Goal: Task Accomplishment & Management: Complete application form

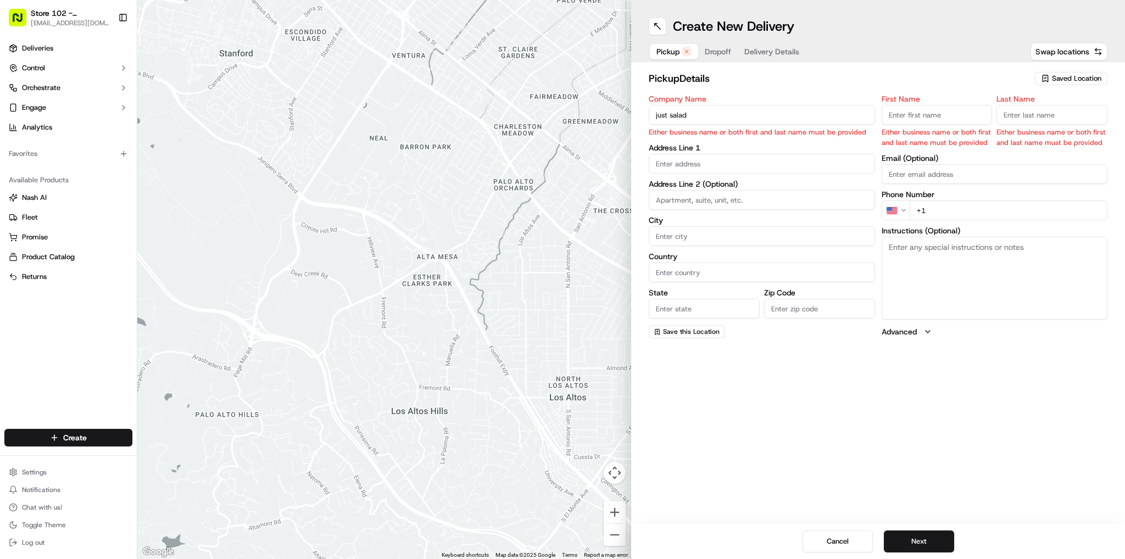
type input "just salad"
click at [676, 163] on body "Store 102 - [GEOGRAPHIC_DATA] (Just Salad) [EMAIL_ADDRESS][DOMAIN_NAME] Toggle …" at bounding box center [562, 279] width 1125 height 559
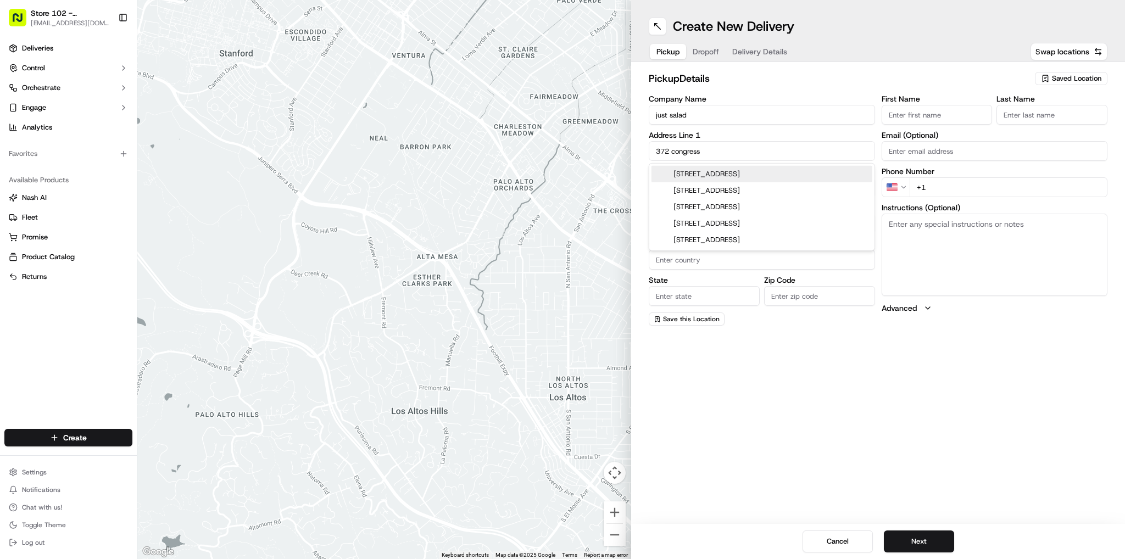
click at [690, 173] on div "[STREET_ADDRESS]" at bounding box center [761, 174] width 221 height 16
type input "[STREET_ADDRESS]"
type input "[GEOGRAPHIC_DATA]"
type input "MA"
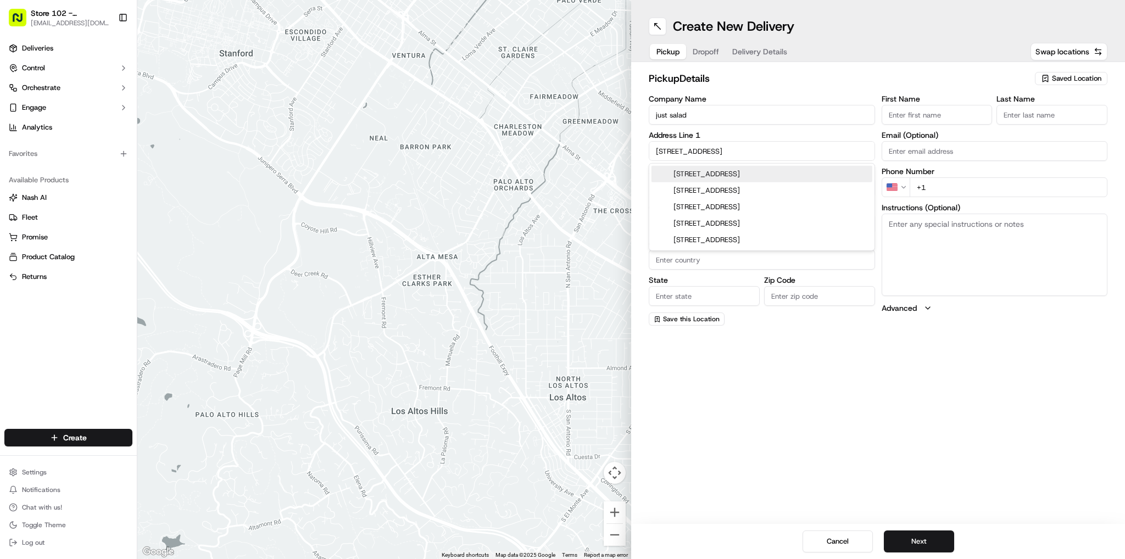
type input "02210"
type input "[STREET_ADDRESS]"
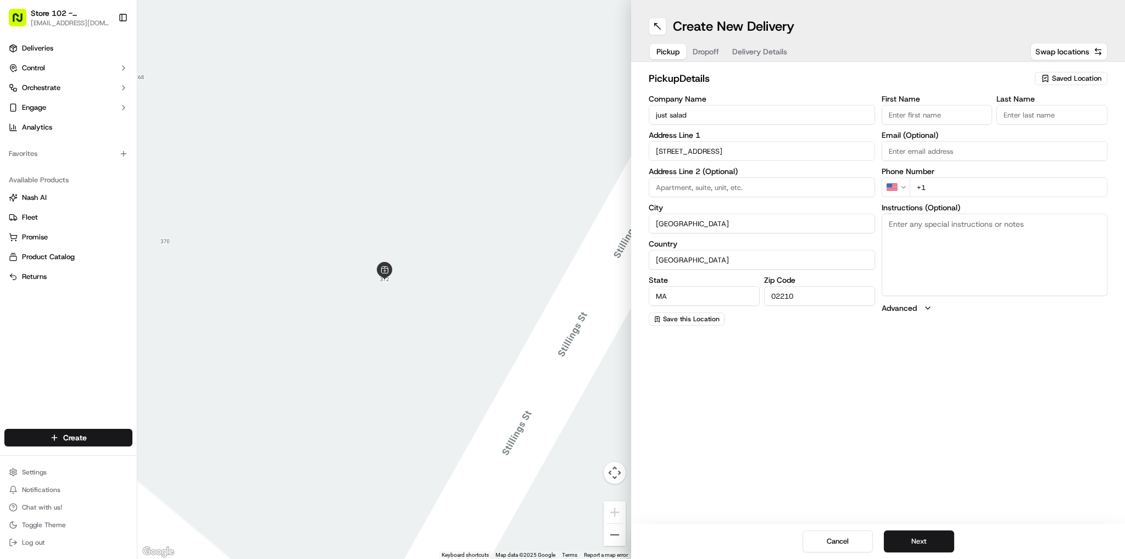
click at [898, 224] on textarea "Instructions (Optional)" at bounding box center [994, 255] width 226 height 82
type textarea "just salad store"
drag, startPoint x: 885, startPoint y: 116, endPoint x: 891, endPoint y: 113, distance: 7.2
click at [891, 113] on input "First Name" at bounding box center [936, 115] width 111 height 20
type input "[PERSON_NAME]"
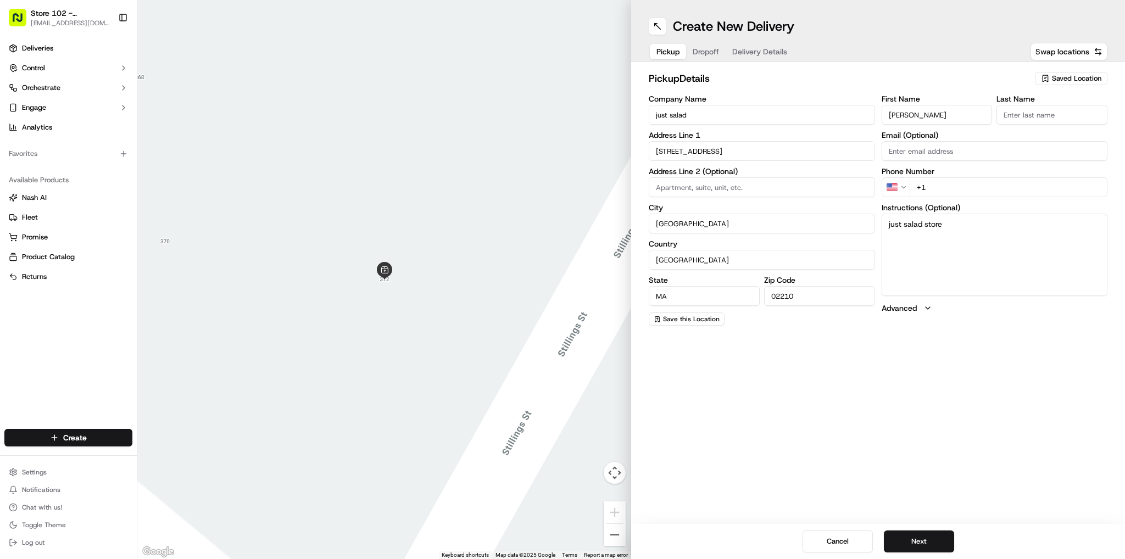
click at [1033, 117] on input "Last Name" at bounding box center [1051, 115] width 111 height 20
type input "g"
click at [926, 200] on div "First Name [PERSON_NAME] Last Name g Required Email (Optional) Phone Number US …" at bounding box center [994, 211] width 226 height 232
type input "[PHONE_NUMBER]"
click at [904, 543] on button "Next" at bounding box center [919, 541] width 70 height 22
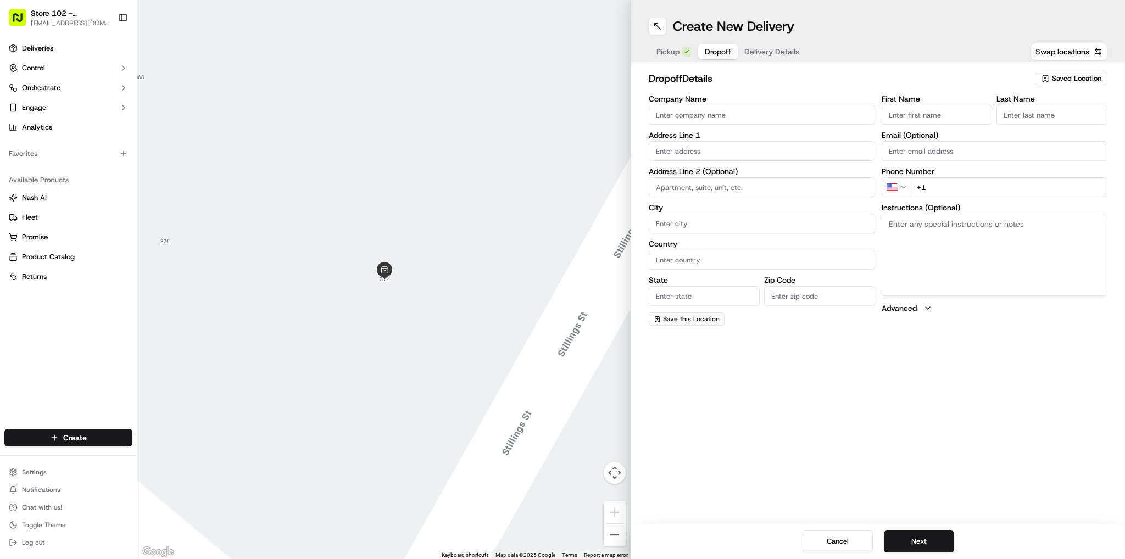
click at [691, 115] on input "Company Name" at bounding box center [761, 115] width 226 height 20
type input "Just Salad - [GEOGRAPHIC_DATA]"
type input "[STREET_ADDRESS][PERSON_NAME]"
type input "[GEOGRAPHIC_DATA]"
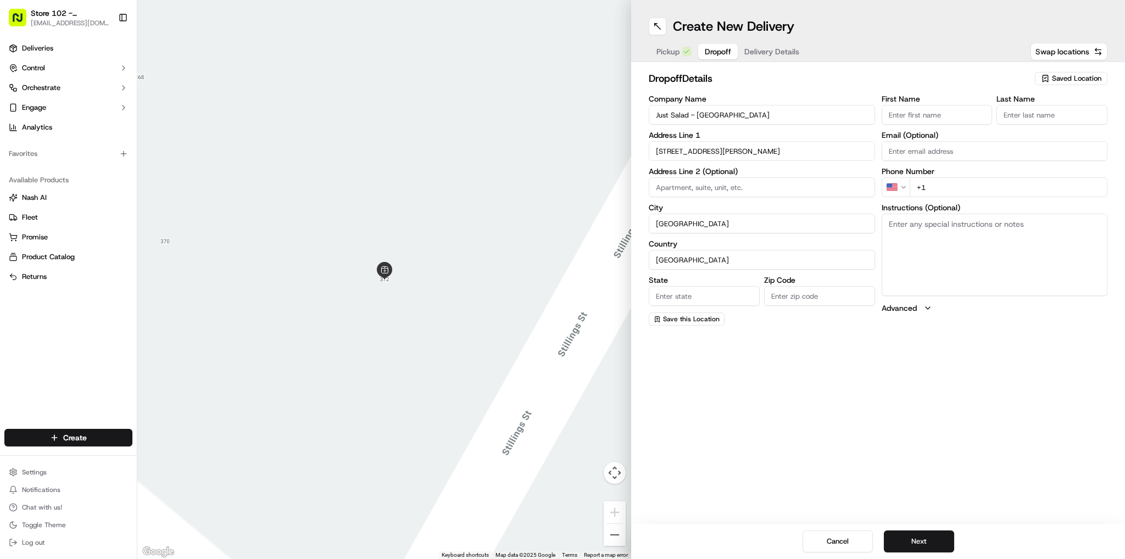
type input "MA"
type input "02141"
type input "Sneha"
type input "B"
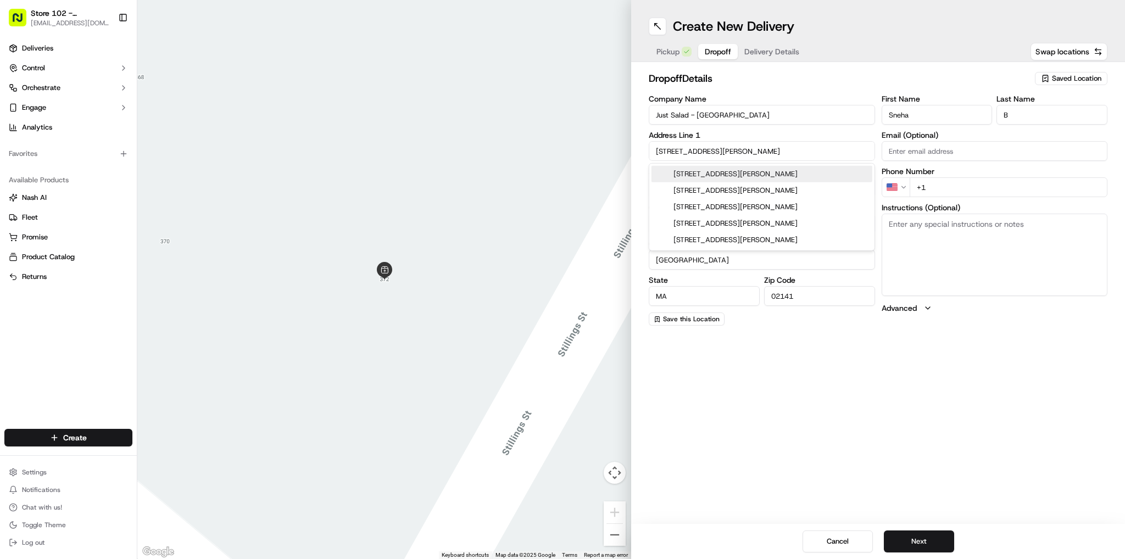
click at [764, 177] on div "[STREET_ADDRESS][PERSON_NAME]" at bounding box center [761, 174] width 221 height 16
type input "[STREET_ADDRESS][PERSON_NAME]"
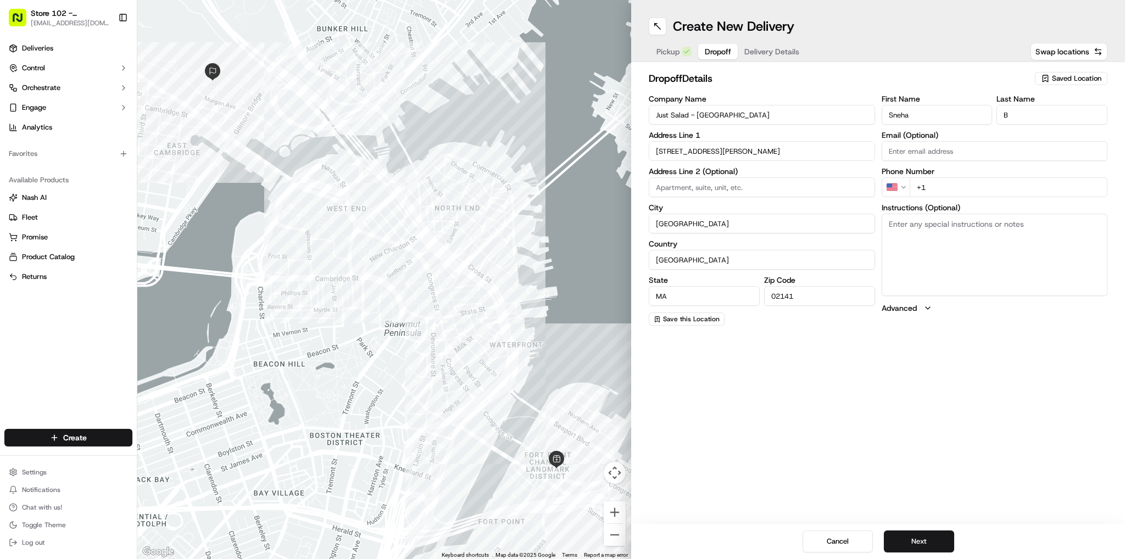
click at [927, 232] on textarea "Instructions (Optional)" at bounding box center [994, 255] width 226 height 82
type textarea "just salad store"
click at [933, 192] on input "+1" at bounding box center [1008, 187] width 198 height 20
type input "[PHONE_NUMBER]"
click at [899, 546] on button "Next" at bounding box center [919, 541] width 70 height 22
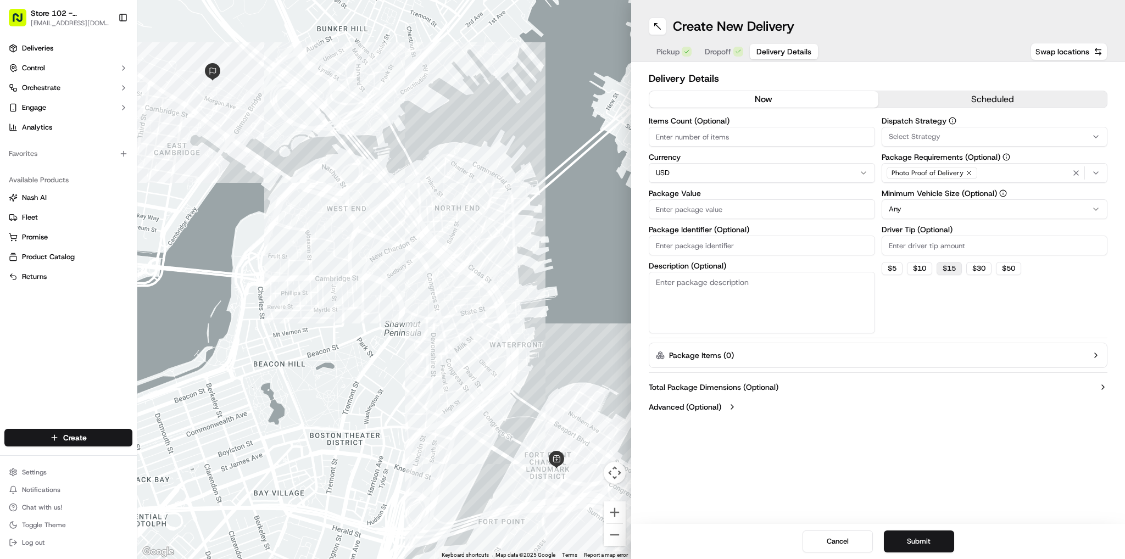
click at [948, 268] on button "$ 15" at bounding box center [948, 268] width 25 height 13
type input "15"
click at [904, 211] on html "Store 102 - [GEOGRAPHIC_DATA] (Just Salad) [EMAIL_ADDRESS][DOMAIN_NAME] Toggle …" at bounding box center [562, 279] width 1125 height 559
click at [724, 355] on label "Package Items ( 0 )" at bounding box center [701, 355] width 65 height 11
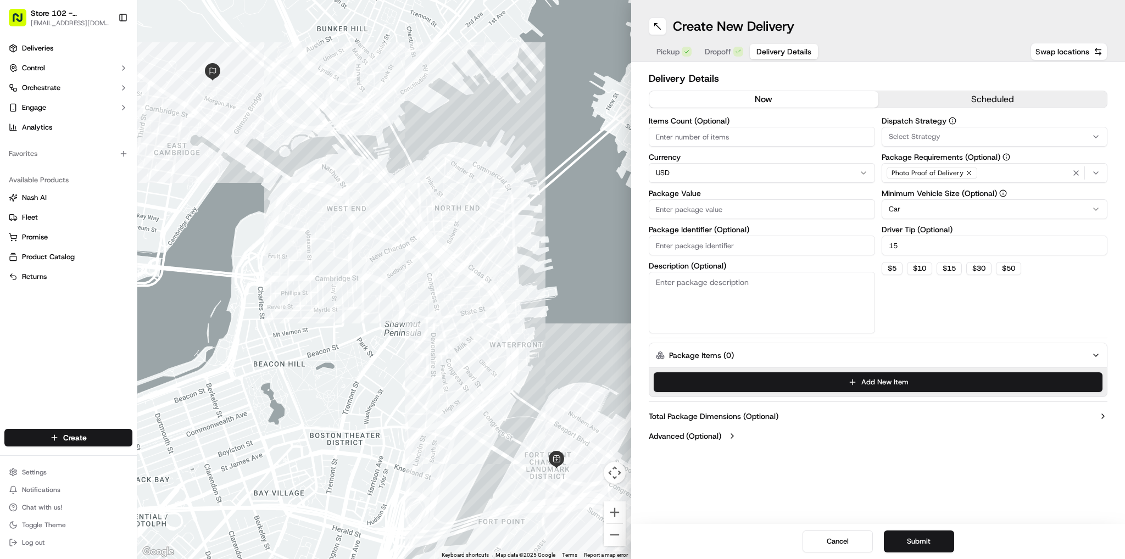
click at [716, 208] on input "Package Value" at bounding box center [761, 209] width 226 height 20
type input "200"
click at [917, 541] on button "Submit" at bounding box center [919, 541] width 70 height 22
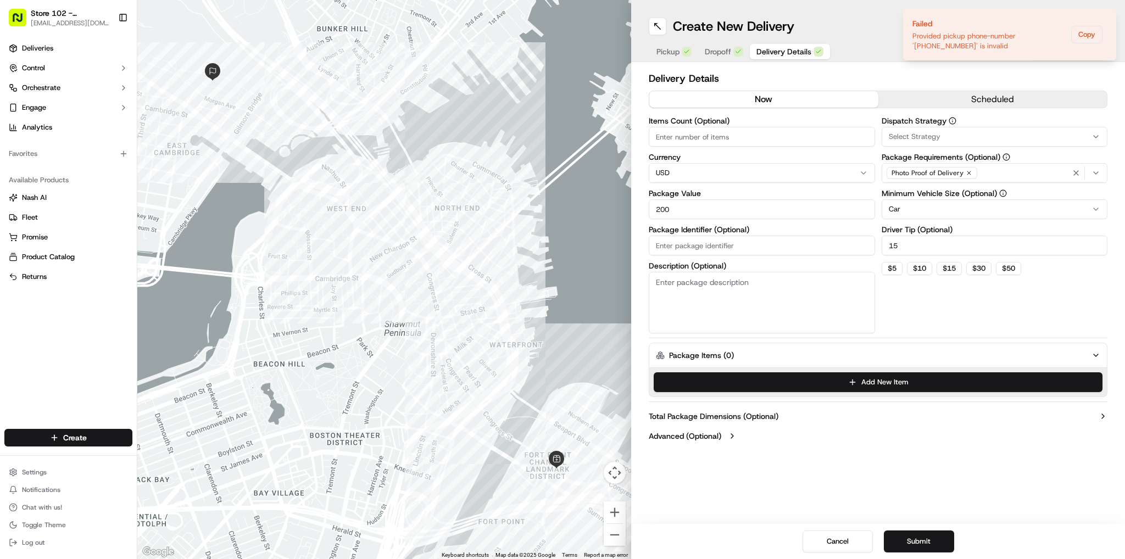
click at [916, 544] on button "Submit" at bounding box center [919, 541] width 70 height 22
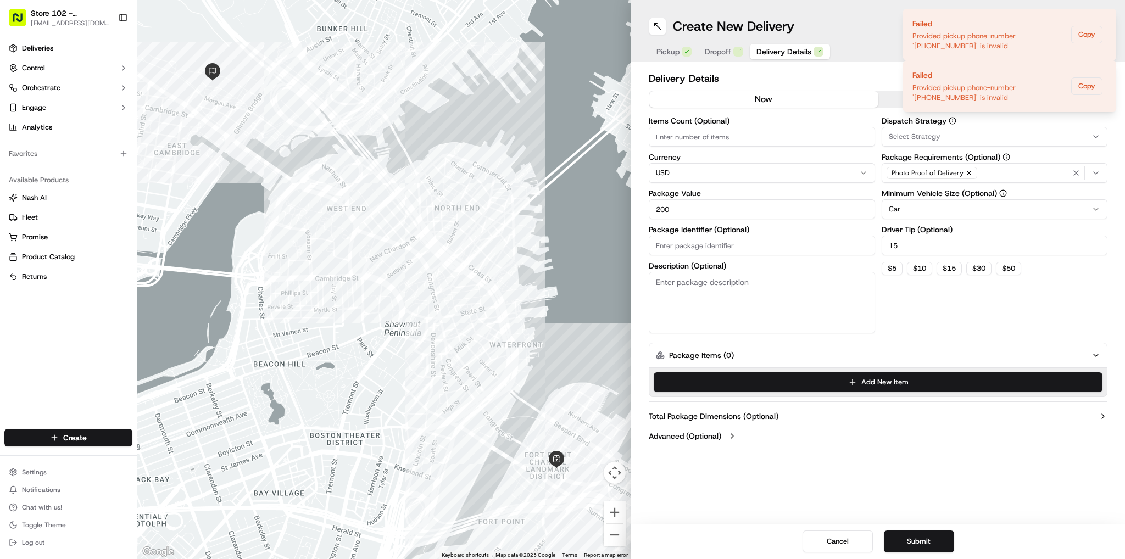
click at [672, 140] on input "Items Count (Optional)" at bounding box center [761, 137] width 226 height 20
type input "6"
click at [933, 549] on button "Submit" at bounding box center [919, 541] width 70 height 22
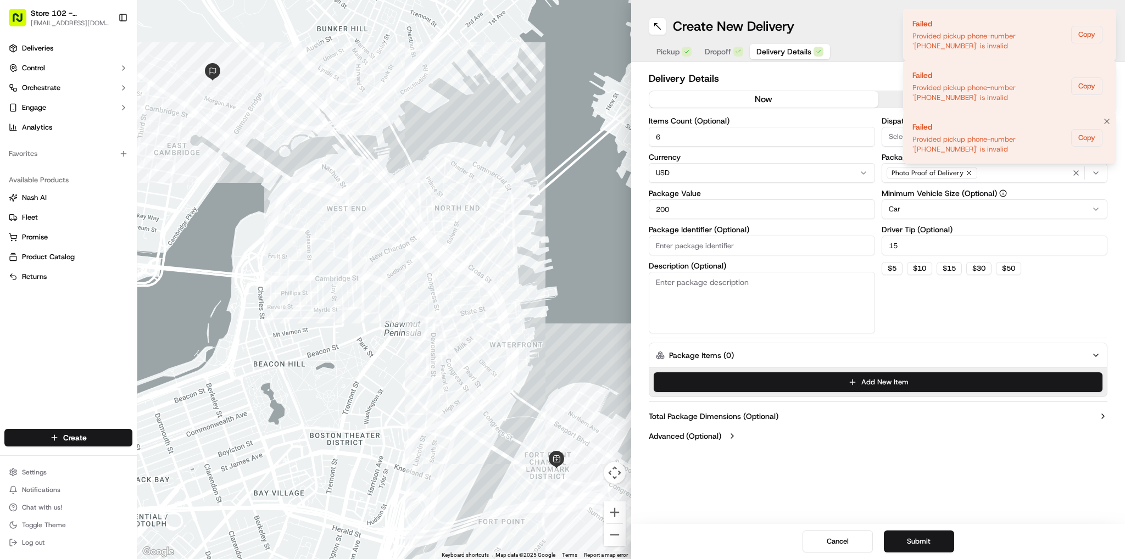
click at [964, 150] on div "Provided pickup phone-number '[PHONE_NUMBER]' is invalid" at bounding box center [989, 145] width 154 height 20
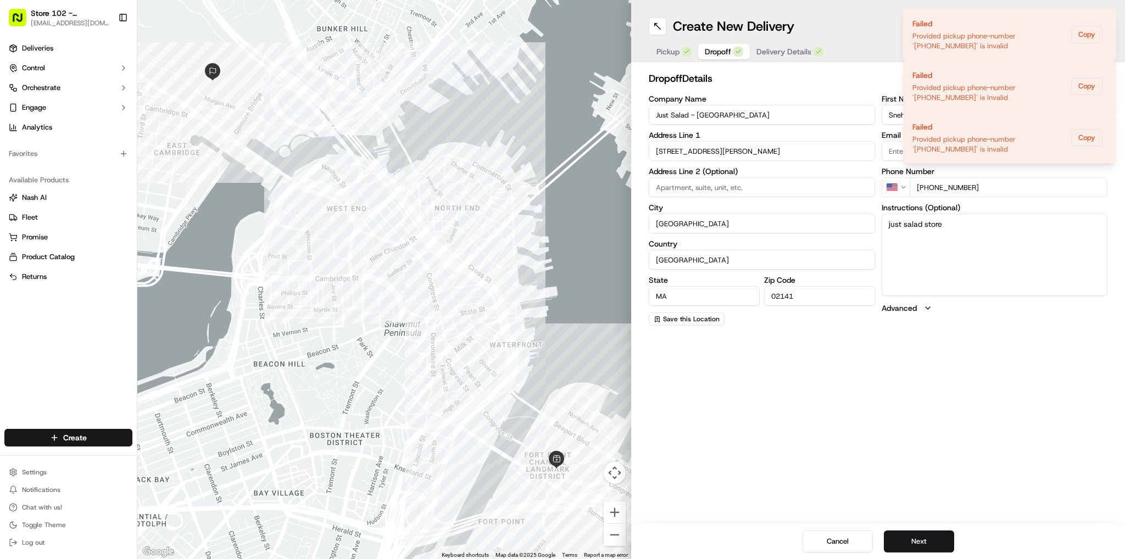
click at [722, 52] on span "Dropoff" at bounding box center [718, 51] width 26 height 11
click at [987, 187] on input "[PHONE_NUMBER]" at bounding box center [1008, 187] width 198 height 20
type input "[PHONE_NUMBER]"
click at [915, 549] on button "Next" at bounding box center [919, 541] width 70 height 22
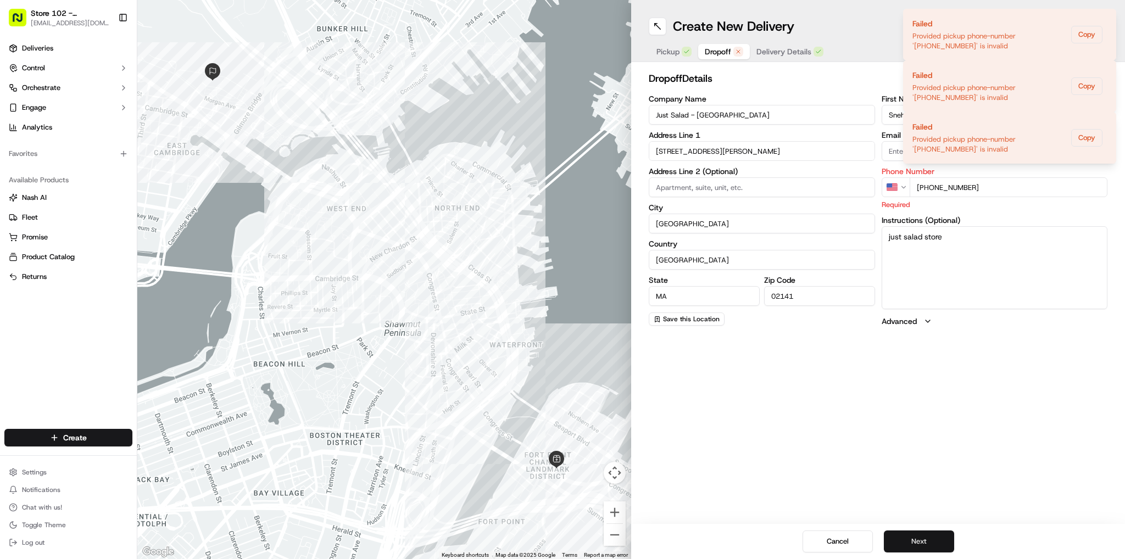
click at [916, 547] on button "Next" at bounding box center [919, 541] width 70 height 22
click at [912, 536] on button "Next" at bounding box center [919, 541] width 70 height 22
click at [1087, 35] on button "Copy" at bounding box center [1086, 35] width 31 height 18
click at [916, 547] on button "Next" at bounding box center [919, 541] width 70 height 22
click at [998, 279] on textarea "just salad store" at bounding box center [994, 267] width 226 height 82
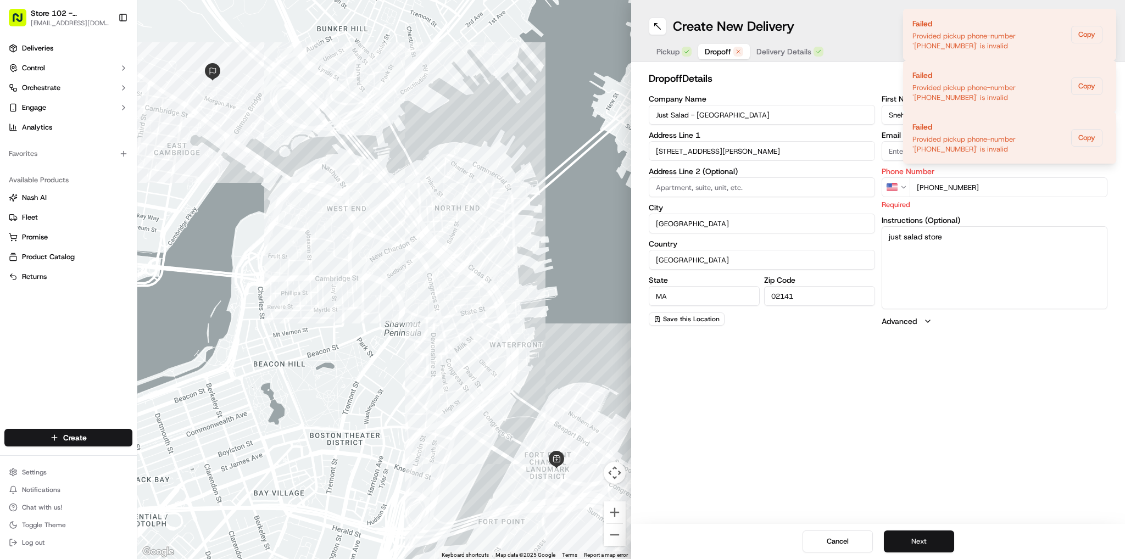
click at [912, 547] on button "Next" at bounding box center [919, 541] width 70 height 22
click at [926, 549] on button "Next" at bounding box center [919, 541] width 70 height 22
click at [924, 547] on button "Next" at bounding box center [919, 541] width 70 height 22
click at [922, 545] on button "Next" at bounding box center [919, 541] width 70 height 22
click at [918, 544] on button "Next" at bounding box center [919, 541] width 70 height 22
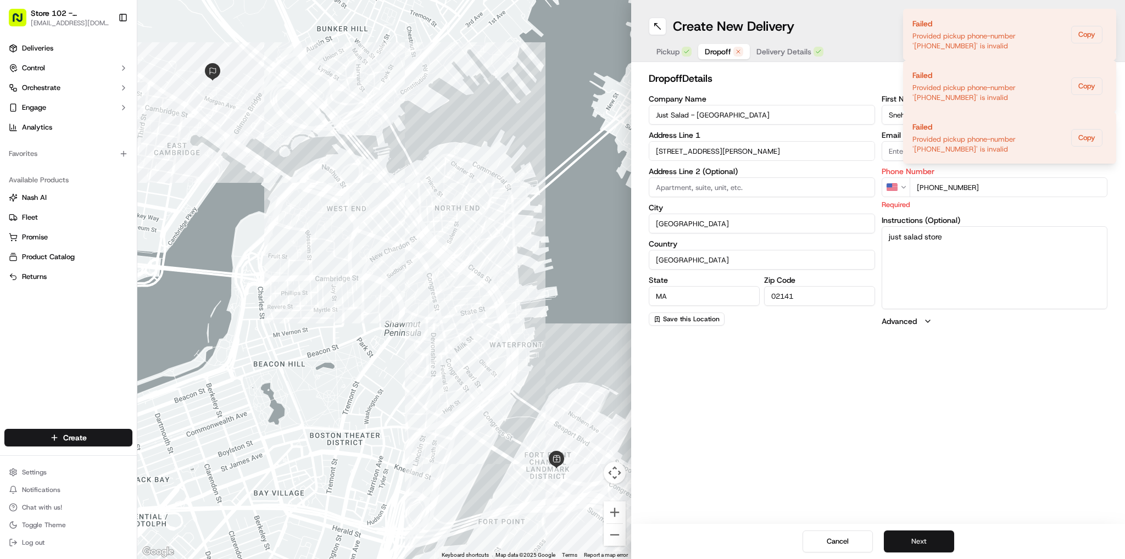
click at [917, 544] on button "Next" at bounding box center [919, 541] width 70 height 22
click at [916, 543] on button "Next" at bounding box center [919, 541] width 70 height 22
drag, startPoint x: 914, startPoint y: 543, endPoint x: 909, endPoint y: 539, distance: 6.3
click at [912, 539] on button "Next" at bounding box center [919, 541] width 70 height 22
click at [909, 539] on button "Next" at bounding box center [919, 541] width 70 height 22
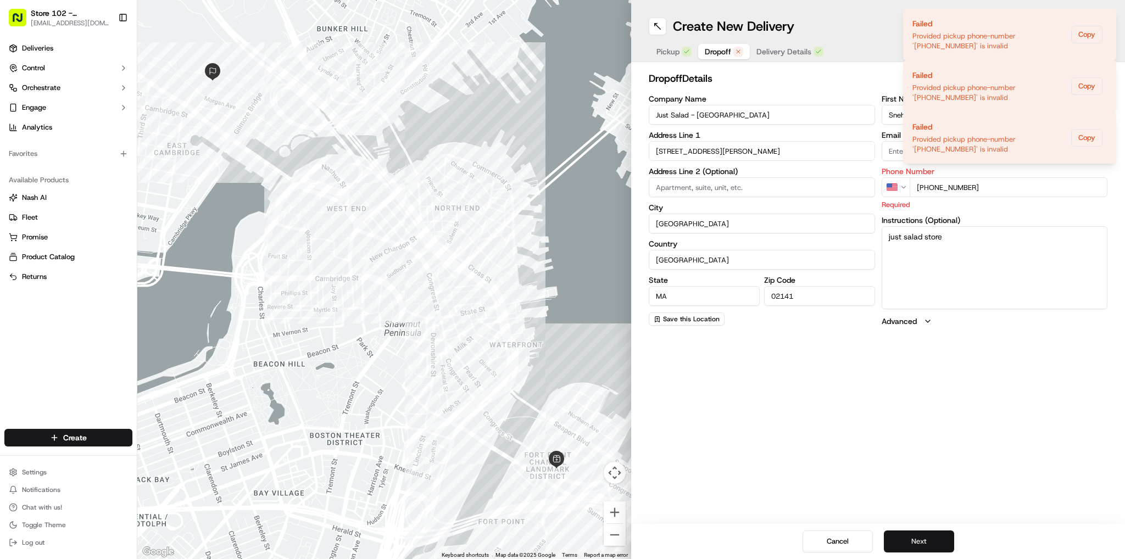
drag, startPoint x: 909, startPoint y: 538, endPoint x: 904, endPoint y: 535, distance: 5.7
click at [907, 538] on button "Next" at bounding box center [919, 541] width 70 height 22
drag, startPoint x: 898, startPoint y: 540, endPoint x: 889, endPoint y: 534, distance: 10.4
click at [891, 535] on button "Next" at bounding box center [919, 541] width 70 height 22
click at [1083, 136] on button "Copy" at bounding box center [1086, 138] width 31 height 18
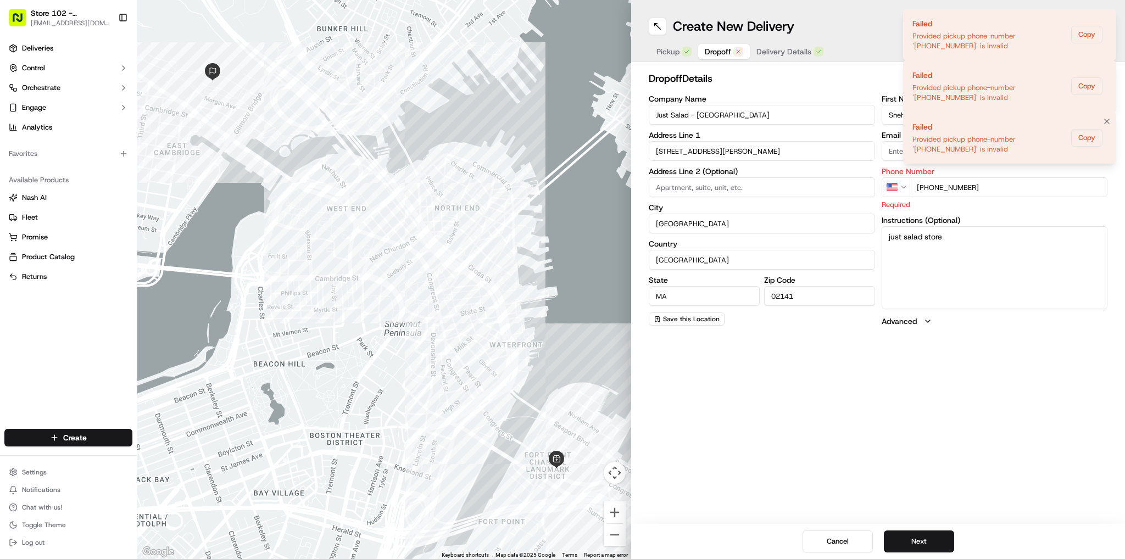
click at [930, 152] on div "Provided pickup phone-number '[PHONE_NUMBER]' is invalid" at bounding box center [989, 145] width 154 height 20
click at [1105, 18] on icon "Notifications (F8)" at bounding box center [1106, 18] width 9 height 9
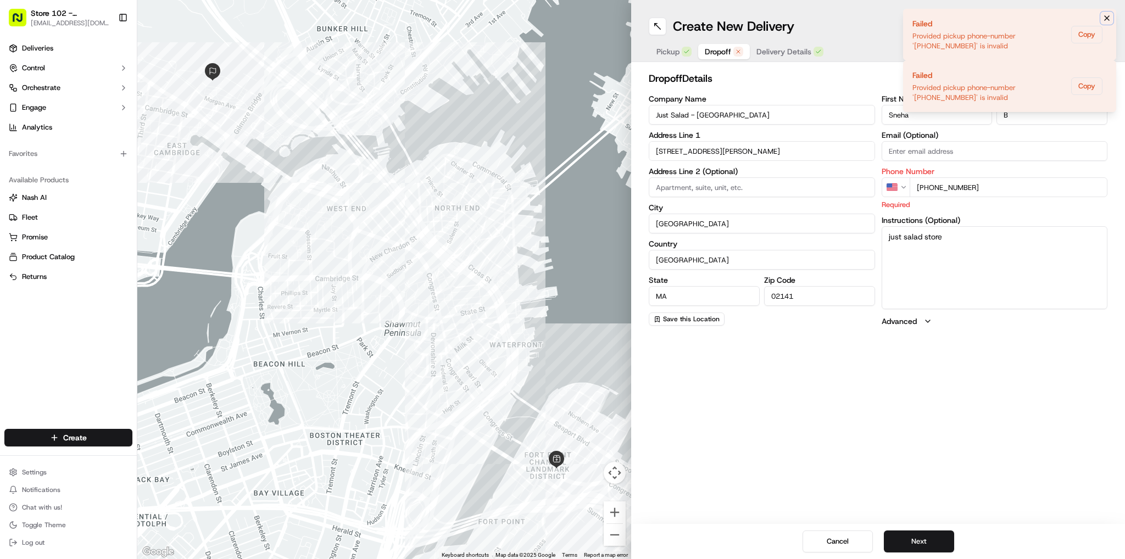
click at [1108, 18] on icon "Notifications (F8)" at bounding box center [1106, 18] width 9 height 9
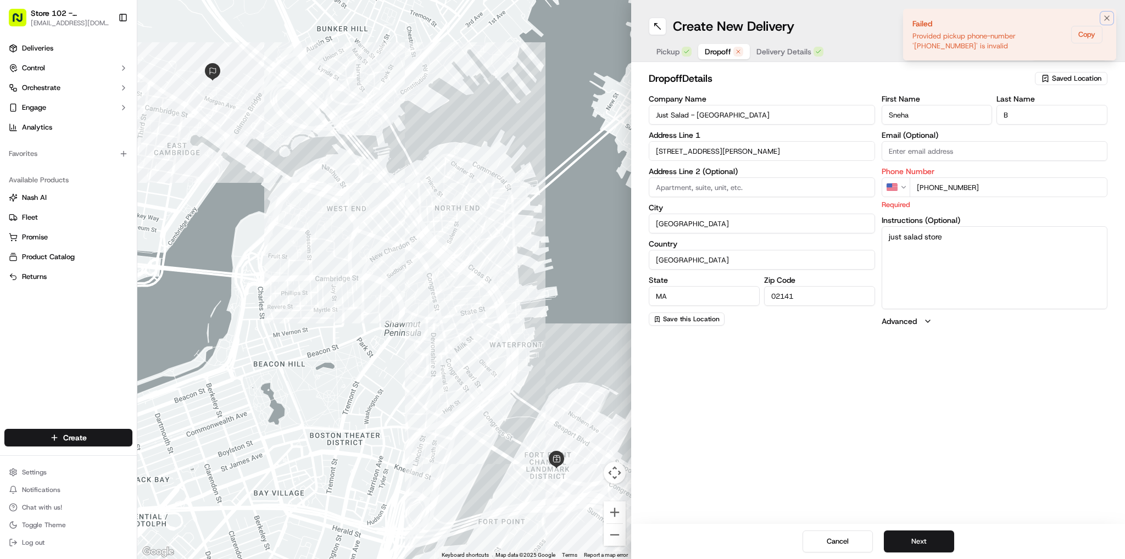
drag, startPoint x: 1102, startPoint y: 18, endPoint x: 1102, endPoint y: 28, distance: 9.9
click at [1102, 18] on button "Notifications (F8)" at bounding box center [1106, 18] width 13 height 13
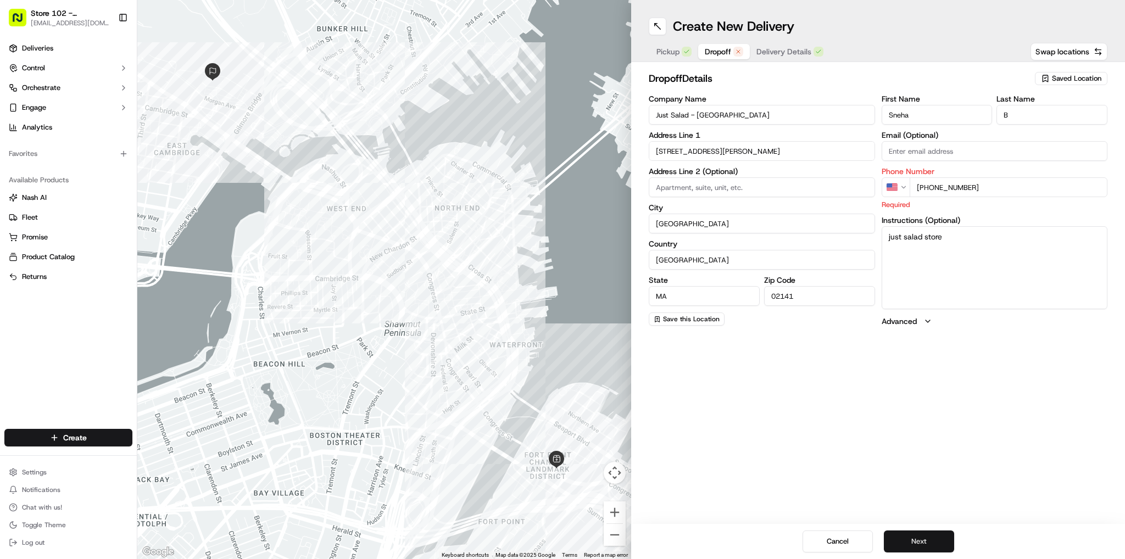
drag, startPoint x: 930, startPoint y: 543, endPoint x: 936, endPoint y: 541, distance: 6.3
click at [933, 541] on button "Next" at bounding box center [919, 541] width 70 height 22
click at [936, 541] on button "Next" at bounding box center [919, 541] width 70 height 22
click at [936, 543] on button "Next" at bounding box center [919, 541] width 70 height 22
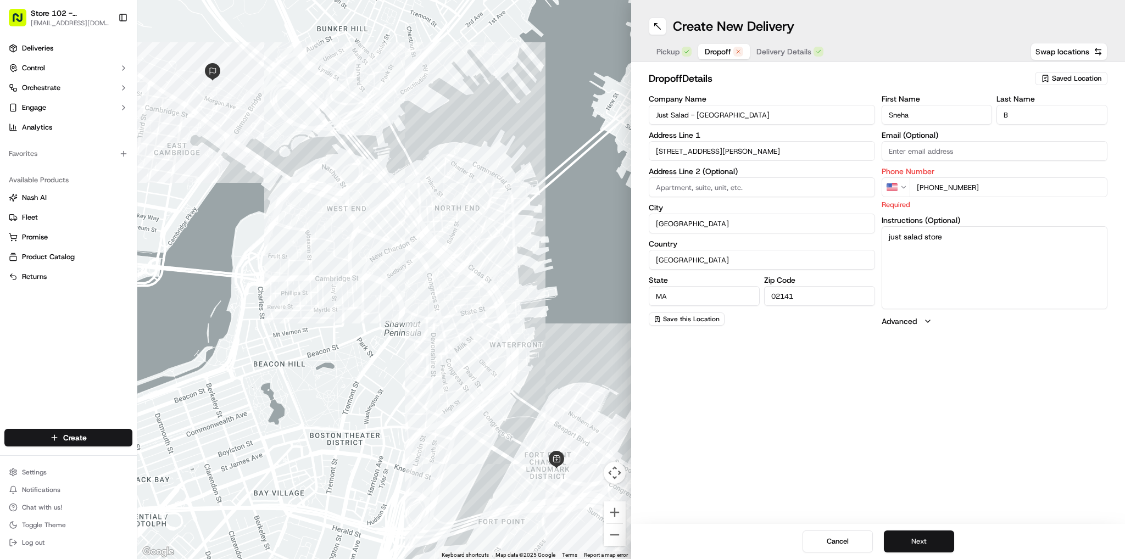
click at [924, 536] on button "Next" at bounding box center [919, 541] width 70 height 22
click at [922, 537] on button "Next" at bounding box center [919, 541] width 70 height 22
click at [922, 317] on button "Advanced" at bounding box center [994, 321] width 226 height 11
click at [903, 552] on div "Cancel Next" at bounding box center [878, 541] width 494 height 35
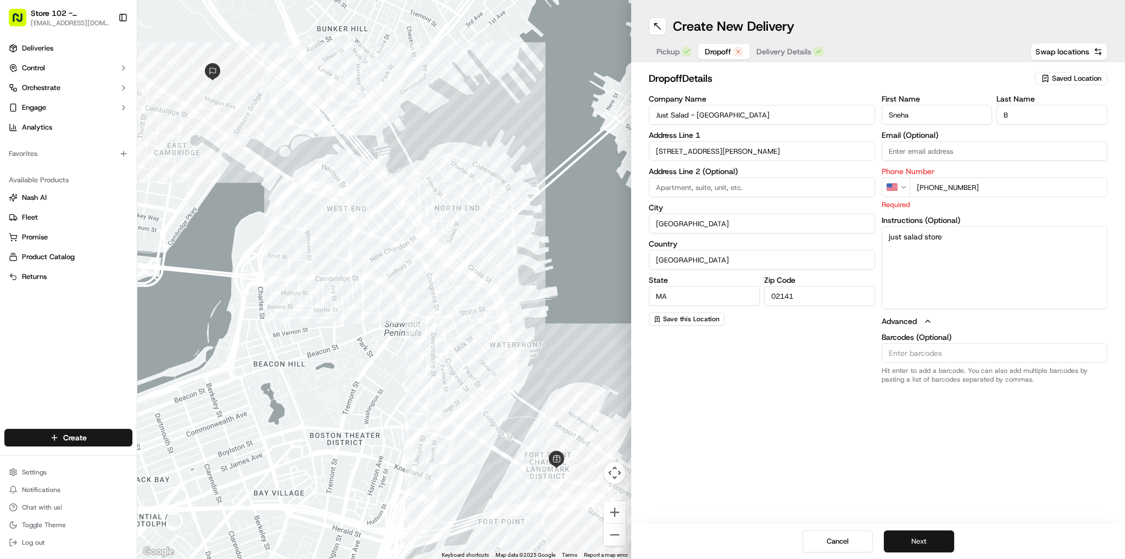
drag, startPoint x: 904, startPoint y: 552, endPoint x: 903, endPoint y: 530, distance: 21.4
click at [904, 550] on button "Next" at bounding box center [919, 541] width 70 height 22
click at [881, 535] on div "Cancel Next" at bounding box center [878, 541] width 494 height 35
click at [881, 536] on div "Cancel Next" at bounding box center [878, 541] width 494 height 35
click at [880, 532] on div "Cancel Next" at bounding box center [878, 541] width 494 height 35
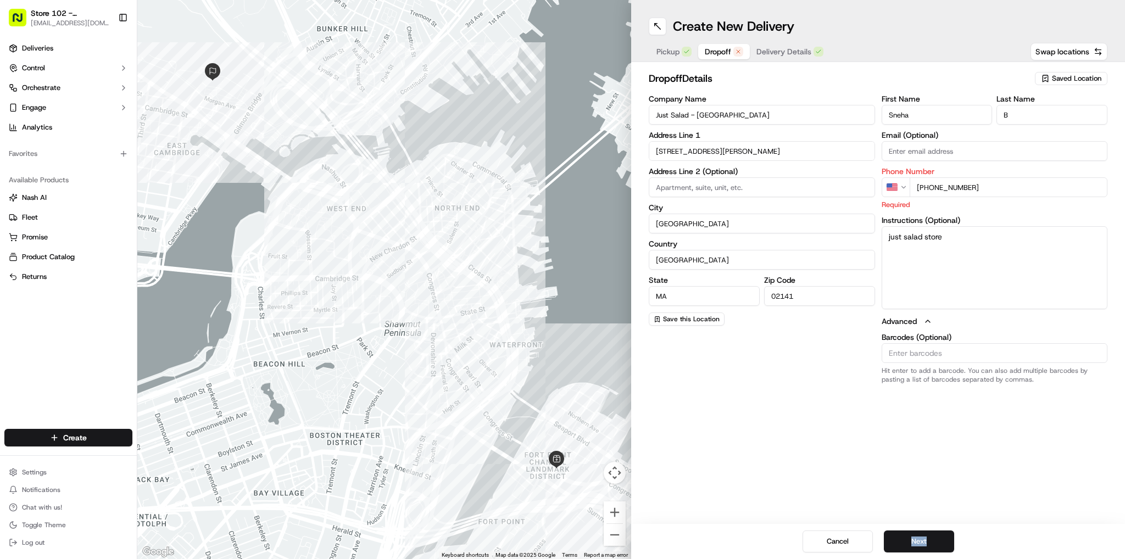
click at [735, 52] on icon "button" at bounding box center [738, 51] width 7 height 7
click at [912, 545] on button "Next" at bounding box center [919, 541] width 70 height 22
click at [913, 545] on button "Next" at bounding box center [919, 541] width 70 height 22
click at [914, 544] on button "Next" at bounding box center [919, 541] width 70 height 22
click at [918, 541] on button "Next" at bounding box center [919, 541] width 70 height 22
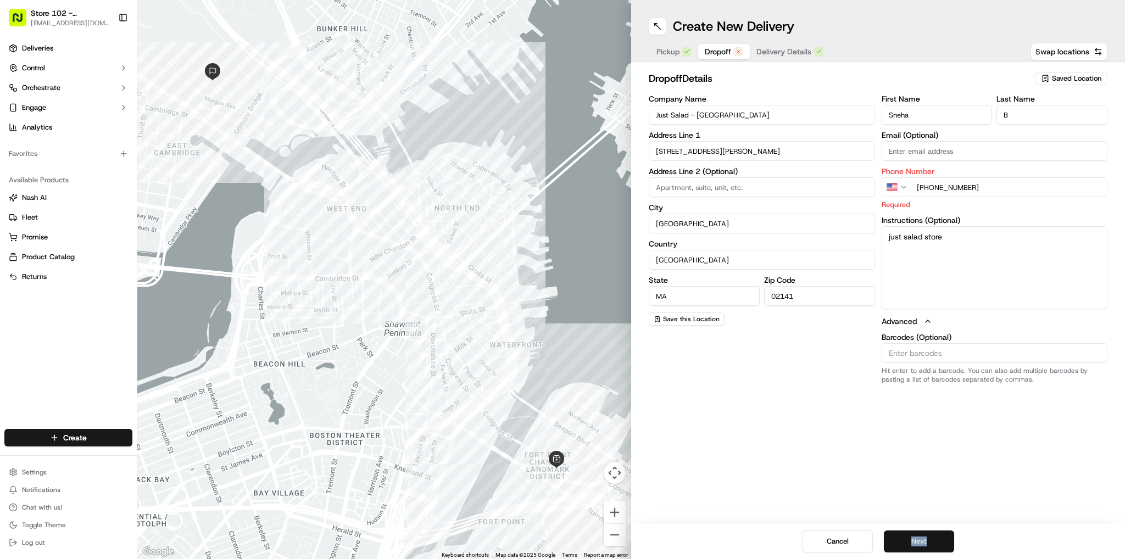
click at [916, 540] on button "Next" at bounding box center [919, 541] width 70 height 22
click at [914, 541] on button "Next" at bounding box center [919, 541] width 70 height 22
click at [913, 541] on button "Next" at bounding box center [919, 541] width 70 height 22
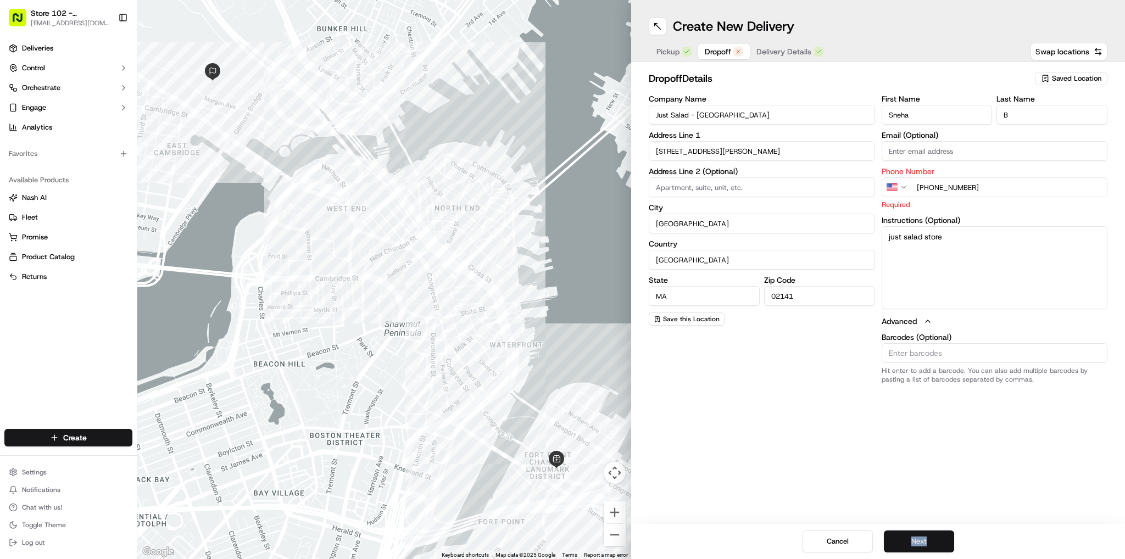
click at [913, 541] on button "Next" at bounding box center [919, 541] width 70 height 22
click at [921, 538] on button "Next" at bounding box center [919, 541] width 70 height 22
click at [908, 527] on div "Cancel Next" at bounding box center [878, 541] width 494 height 35
click at [907, 527] on div "Cancel Next" at bounding box center [878, 541] width 494 height 35
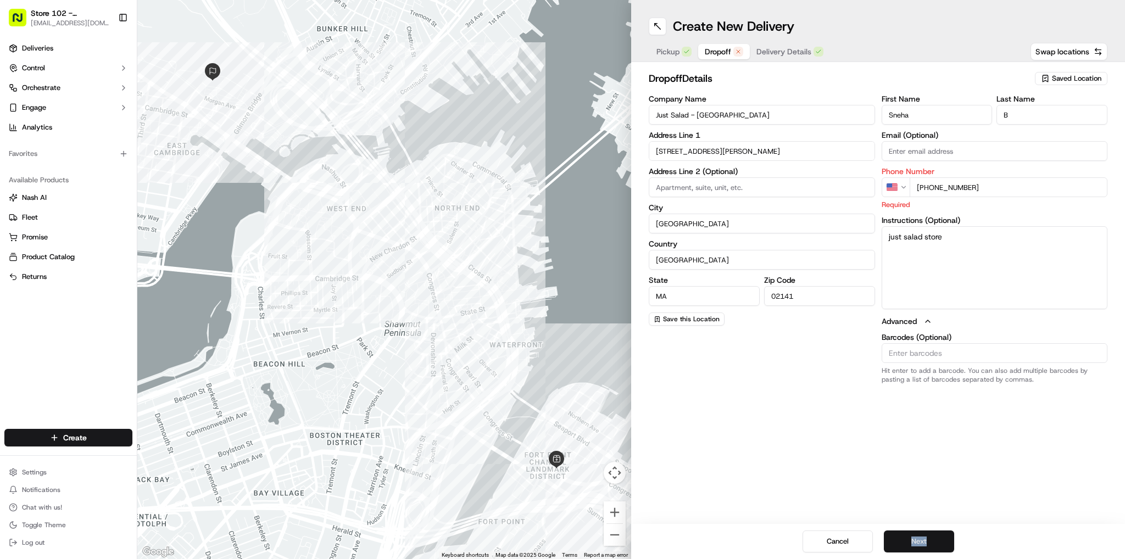
click at [916, 543] on button "Next" at bounding box center [919, 541] width 70 height 22
click at [917, 545] on button "Next" at bounding box center [919, 541] width 70 height 22
click at [799, 301] on input "02141" at bounding box center [819, 296] width 111 height 20
click at [920, 551] on div "Cancel Next" at bounding box center [878, 541] width 494 height 35
click at [921, 549] on button "Next" at bounding box center [919, 541] width 70 height 22
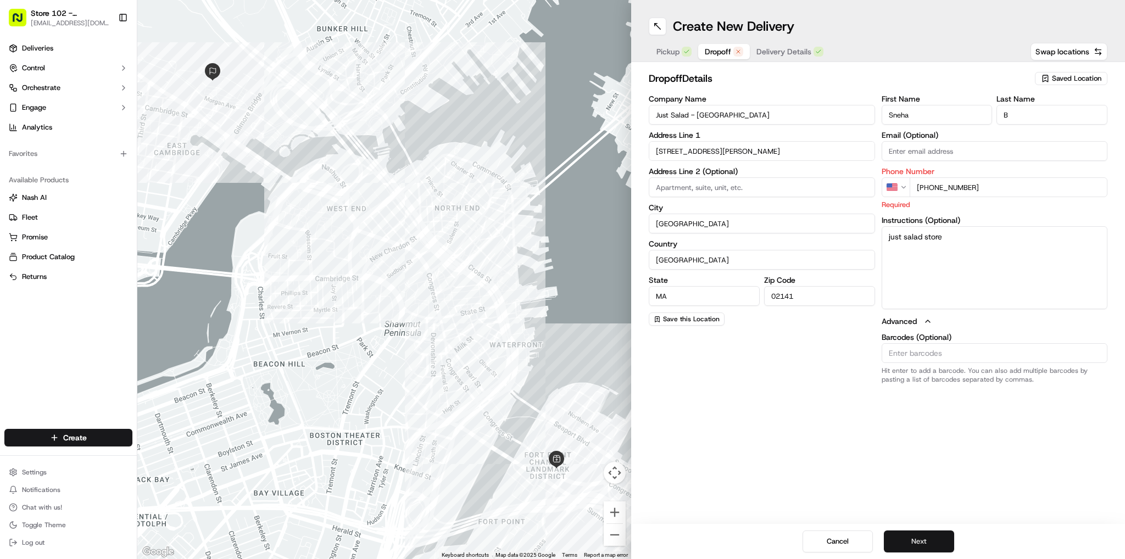
click at [922, 548] on button "Next" at bounding box center [919, 541] width 70 height 22
drag, startPoint x: 922, startPoint y: 548, endPoint x: 920, endPoint y: 543, distance: 5.9
click at [922, 547] on button "Next" at bounding box center [919, 541] width 70 height 22
click at [662, 29] on button at bounding box center [657, 27] width 18 height 18
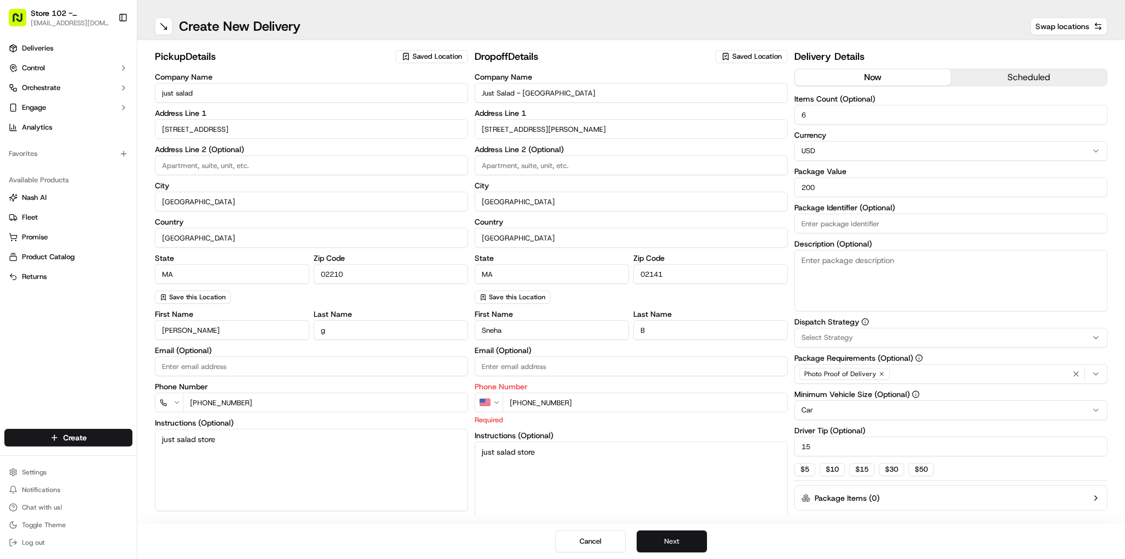
click at [691, 544] on button "Next" at bounding box center [671, 541] width 70 height 22
click at [691, 543] on button "Next" at bounding box center [671, 541] width 70 height 22
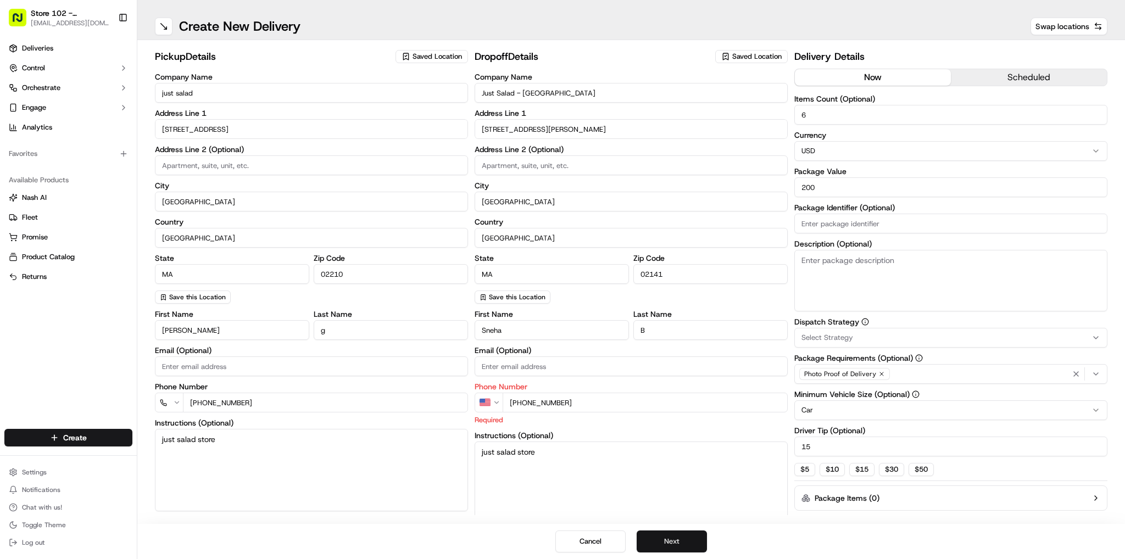
click at [691, 543] on button "Next" at bounding box center [671, 541] width 70 height 22
click at [702, 538] on button "Next" at bounding box center [671, 541] width 70 height 22
click at [701, 546] on button "Next" at bounding box center [671, 541] width 70 height 22
click at [700, 545] on button "Next" at bounding box center [671, 541] width 70 height 22
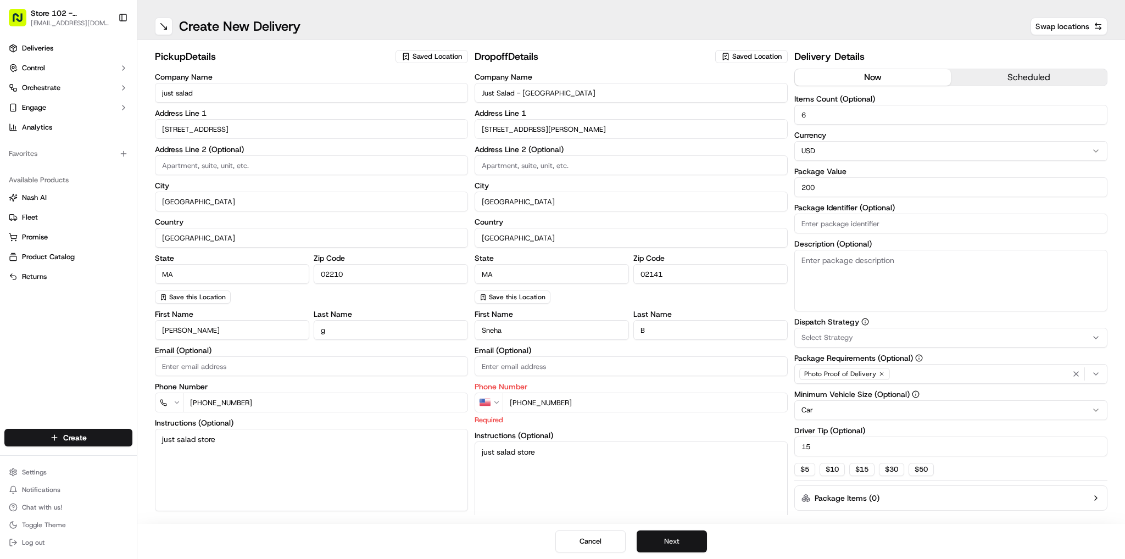
click at [699, 545] on button "Next" at bounding box center [671, 541] width 70 height 22
click at [698, 545] on button "Next" at bounding box center [671, 541] width 70 height 22
drag, startPoint x: 696, startPoint y: 545, endPoint x: 694, endPoint y: 551, distance: 5.9
click at [694, 551] on button "Next" at bounding box center [671, 541] width 70 height 22
click at [694, 555] on div "Cancel Next" at bounding box center [630, 541] width 987 height 35
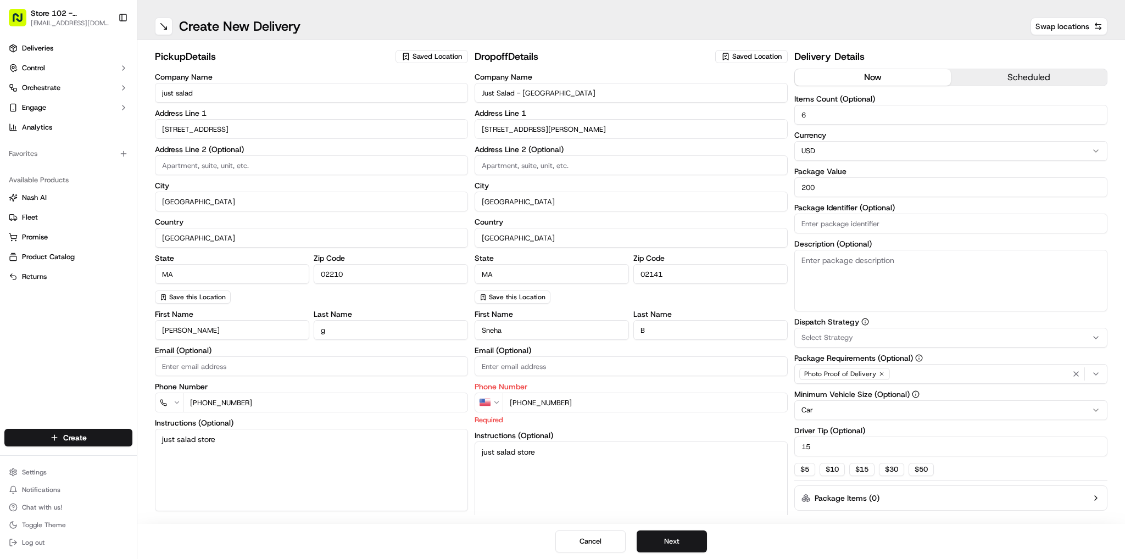
click at [692, 552] on button "Next" at bounding box center [671, 541] width 70 height 22
click at [681, 522] on div "pickup Details Saved Location Company Name just salad Address Line 1 [STREET_AD…" at bounding box center [630, 282] width 987 height 484
